Goal: Information Seeking & Learning: Learn about a topic

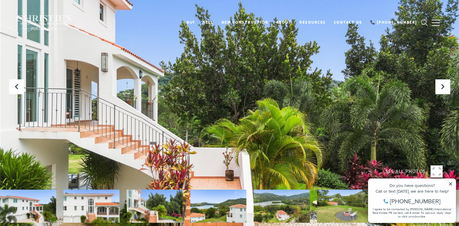
click at [450, 184] on icon at bounding box center [450, 184] width 3 height 3
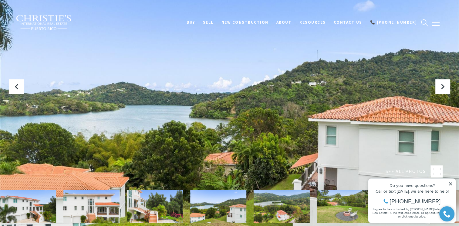
click at [451, 185] on icon at bounding box center [450, 184] width 3 height 3
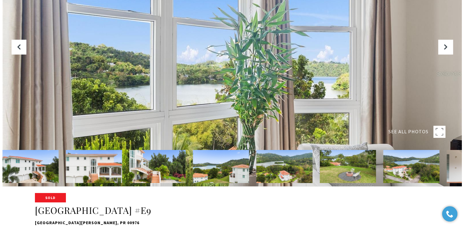
scroll to position [30, 0]
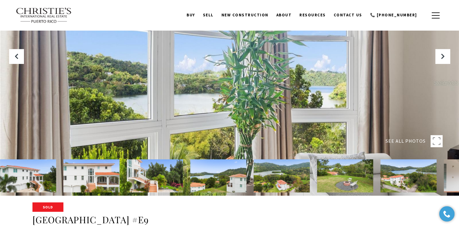
click at [370, 80] on div at bounding box center [229, 83] width 459 height 226
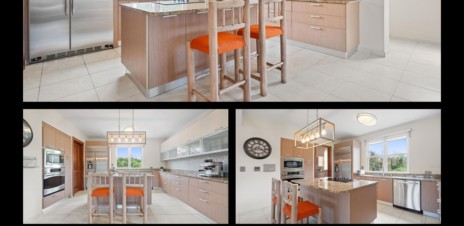
scroll to position [3095, 0]
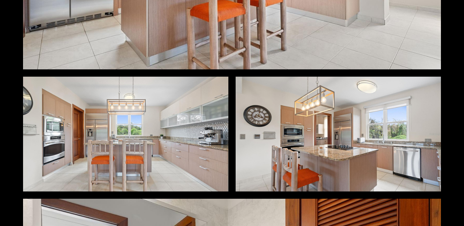
click at [126, 140] on div at bounding box center [125, 134] width 205 height 115
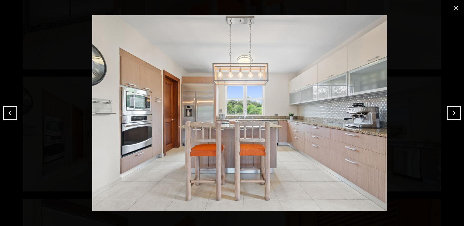
drag, startPoint x: 269, startPoint y: 92, endPoint x: 275, endPoint y: 91, distance: 5.7
click at [275, 91] on img at bounding box center [239, 113] width 433 height 196
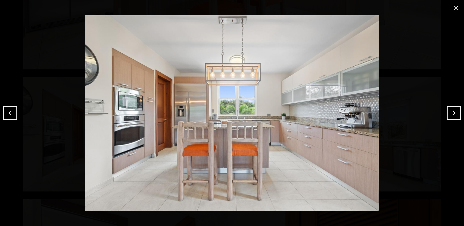
click at [331, 120] on img at bounding box center [231, 113] width 433 height 196
click at [449, 113] on button "Next" at bounding box center [454, 113] width 14 height 14
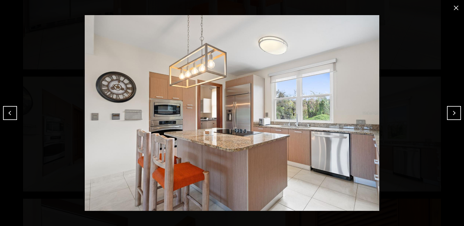
click at [459, 114] on button "Next" at bounding box center [454, 113] width 14 height 14
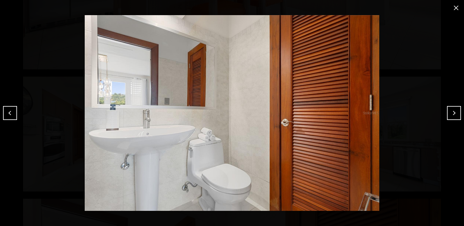
click at [11, 126] on div at bounding box center [232, 113] width 464 height 226
click at [9, 113] on button "Previous" at bounding box center [10, 113] width 14 height 14
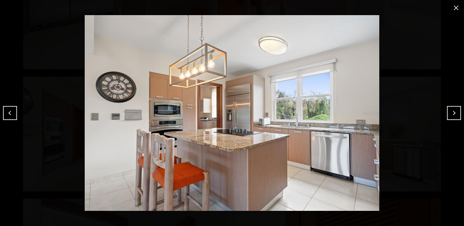
click at [452, 116] on button "Next" at bounding box center [454, 113] width 14 height 14
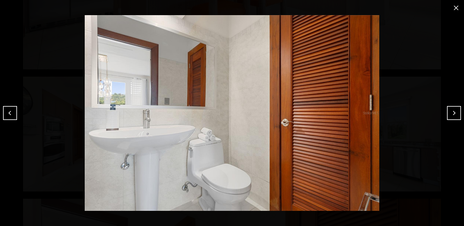
click at [452, 116] on button "Next" at bounding box center [454, 113] width 14 height 14
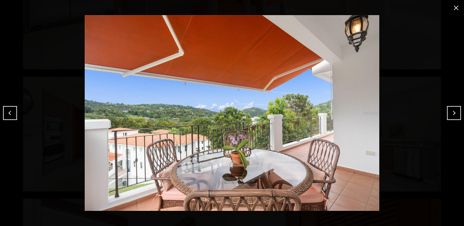
click at [452, 116] on button "Next" at bounding box center [454, 113] width 14 height 14
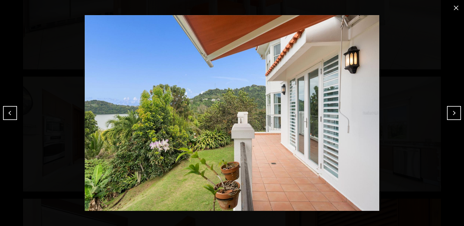
click at [452, 116] on button "Next" at bounding box center [454, 113] width 14 height 14
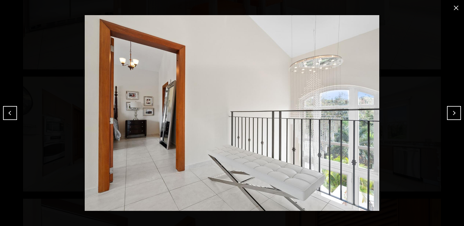
click at [452, 116] on button "Next" at bounding box center [454, 113] width 14 height 14
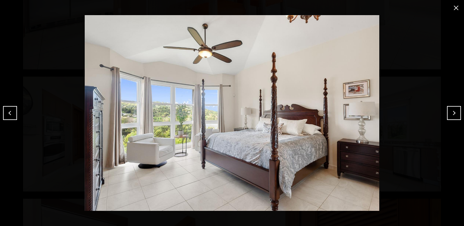
click at [452, 116] on button "Next" at bounding box center [454, 113] width 14 height 14
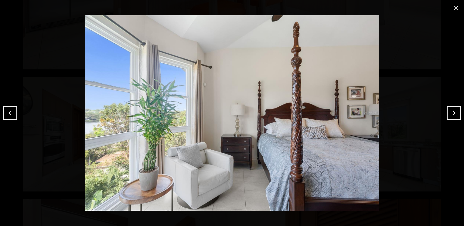
click at [452, 116] on button "Next" at bounding box center [454, 113] width 14 height 14
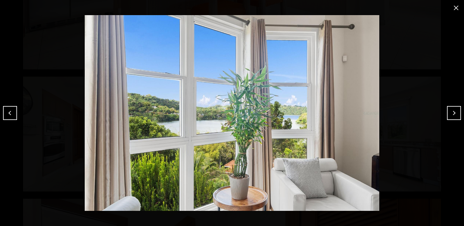
click at [452, 116] on button "Next" at bounding box center [454, 113] width 14 height 14
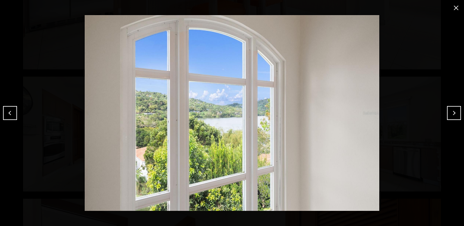
click at [452, 116] on button "Next" at bounding box center [454, 113] width 14 height 14
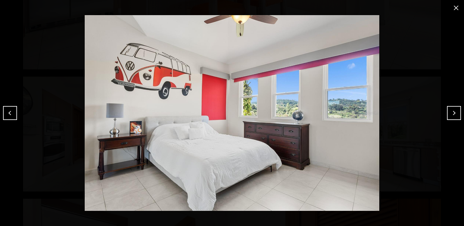
click at [12, 116] on button "Previous" at bounding box center [10, 113] width 14 height 14
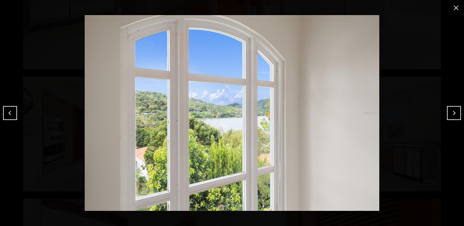
click at [454, 114] on button "Next" at bounding box center [454, 113] width 14 height 14
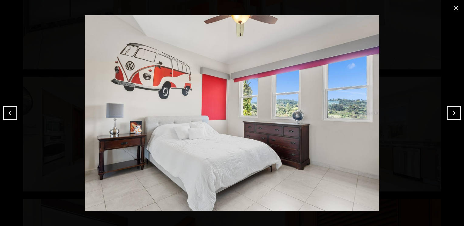
click at [454, 114] on button "Next" at bounding box center [454, 113] width 14 height 14
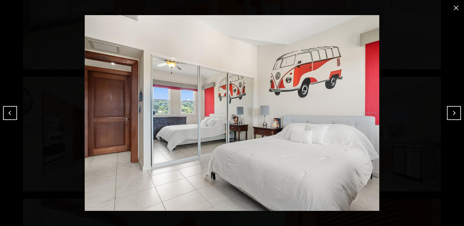
click at [454, 114] on button "Next" at bounding box center [454, 113] width 14 height 14
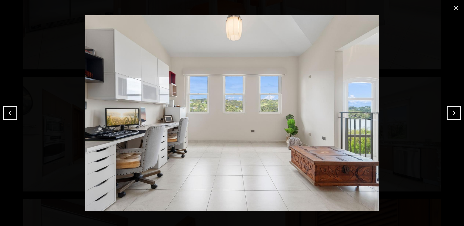
click at [454, 114] on button "Next" at bounding box center [454, 113] width 14 height 14
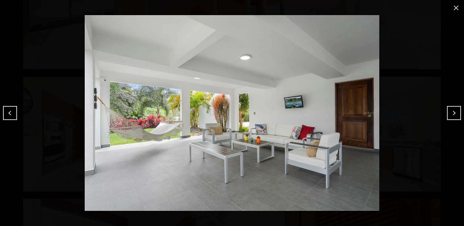
click at [454, 114] on button "Next" at bounding box center [454, 113] width 14 height 14
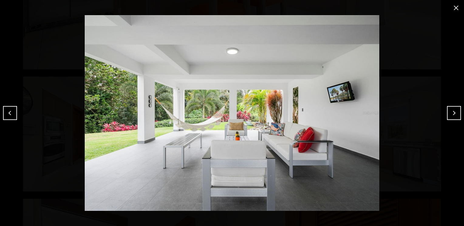
click at [454, 114] on button "Next" at bounding box center [454, 113] width 14 height 14
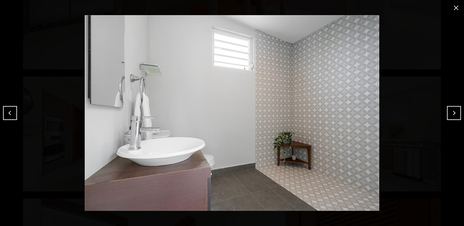
click at [454, 114] on button "Next" at bounding box center [454, 113] width 14 height 14
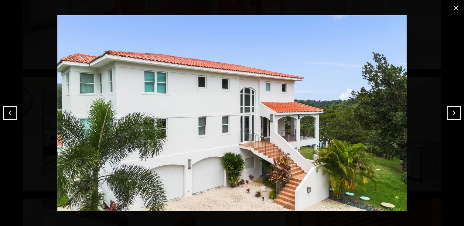
click at [19, 120] on img at bounding box center [231, 113] width 433 height 196
click at [13, 114] on button "Previous" at bounding box center [10, 113] width 14 height 14
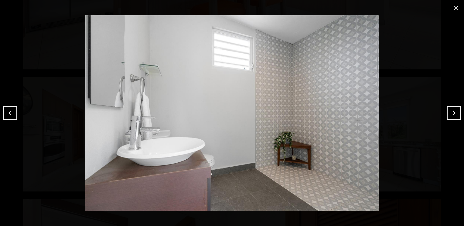
click at [449, 110] on button "Next" at bounding box center [454, 113] width 14 height 14
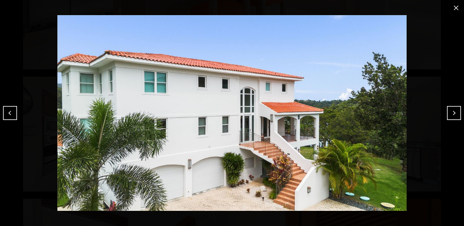
click at [456, 7] on button "close modal" at bounding box center [456, 8] width 10 height 10
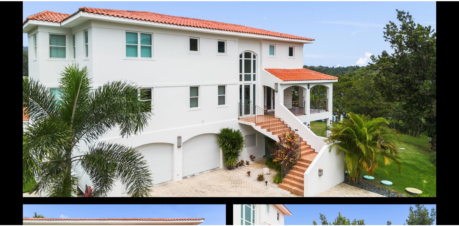
scroll to position [0, 0]
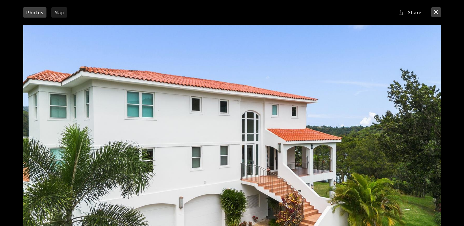
click at [439, 8] on button "close modal" at bounding box center [436, 12] width 10 height 10
